Goal: Task Accomplishment & Management: Manage account settings

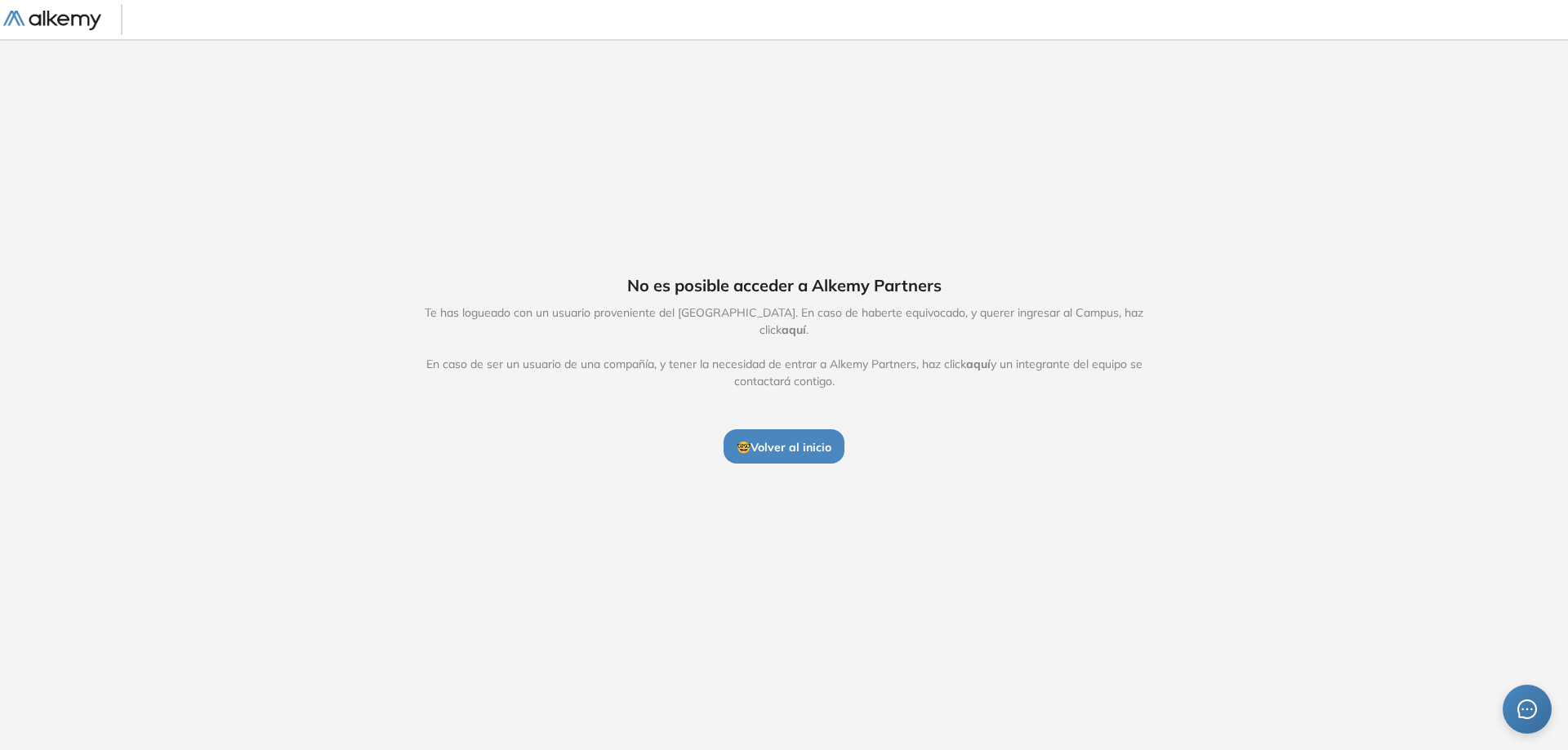
click at [68, 148] on div "No es posible acceder a Alkemy Partners Te has logueado con un usuario provenie…" at bounding box center [784, 369] width 1568 height 659
click at [780, 449] on button "🤓 Volver al inicio" at bounding box center [784, 446] width 121 height 34
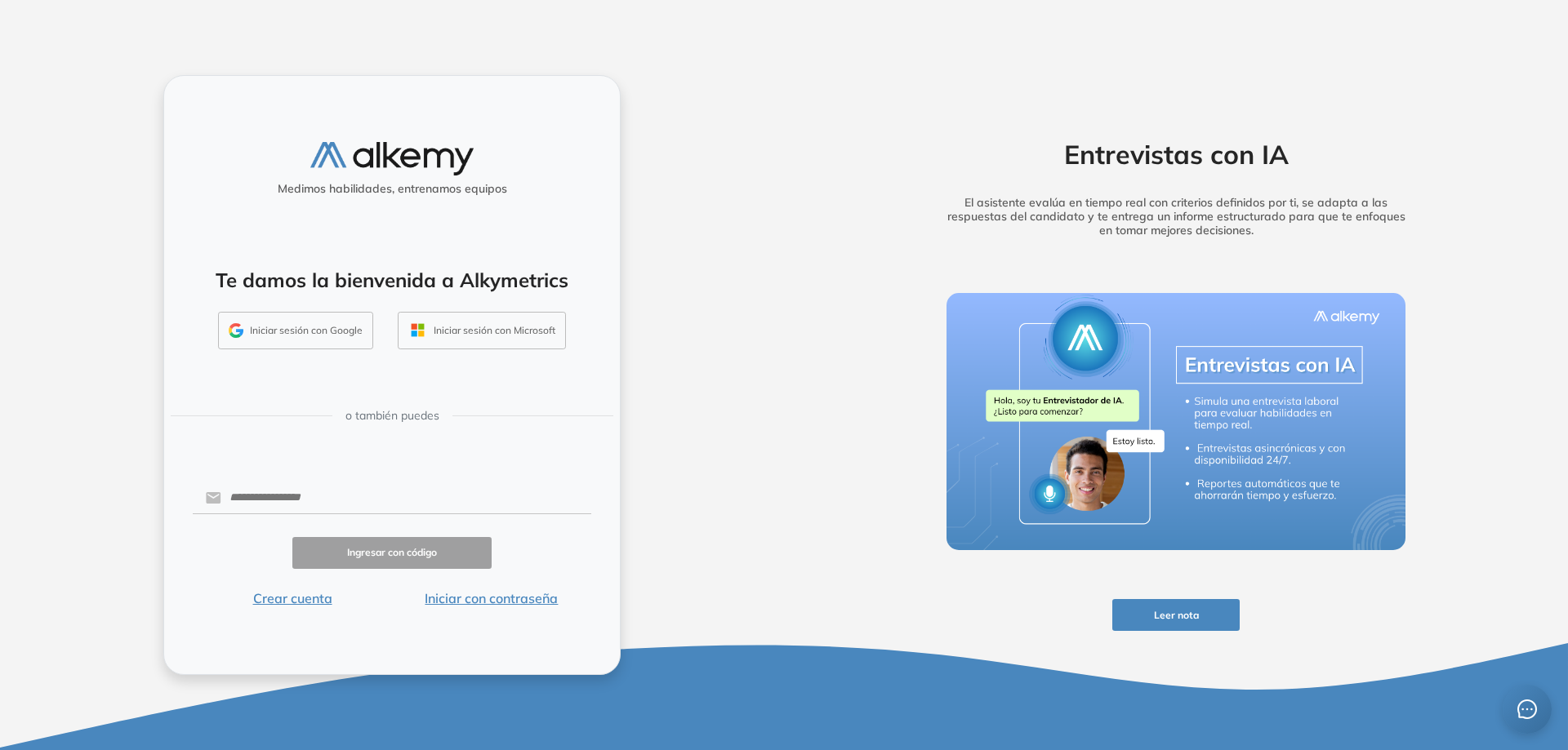
click at [373, 319] on div "Iniciar sesión con Google" at bounding box center [295, 330] width 179 height 38
click at [355, 320] on button "Iniciar sesión con Google" at bounding box center [295, 330] width 155 height 38
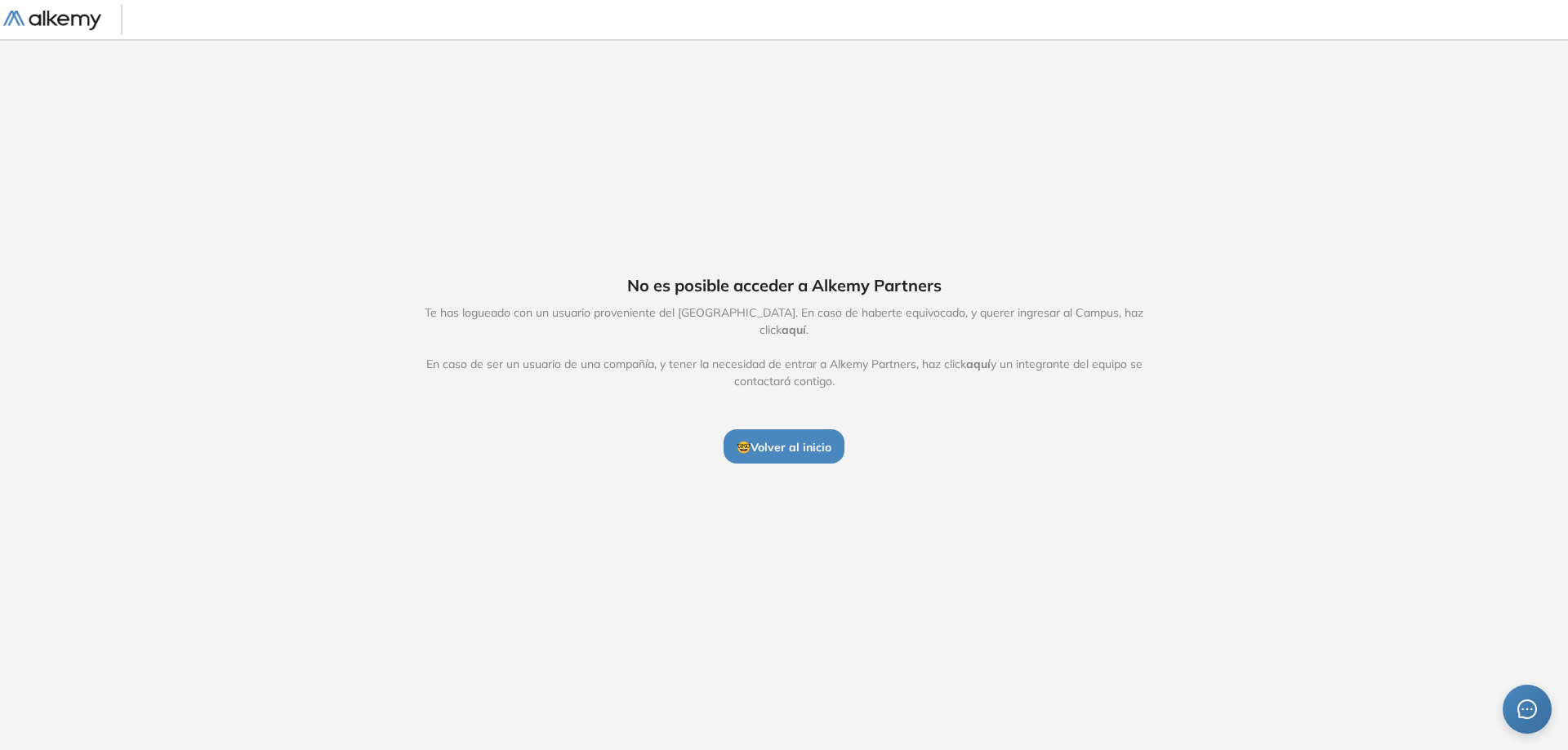
click at [806, 323] on span "aquí" at bounding box center [794, 330] width 24 height 15
